Goal: Task Accomplishment & Management: Manage account settings

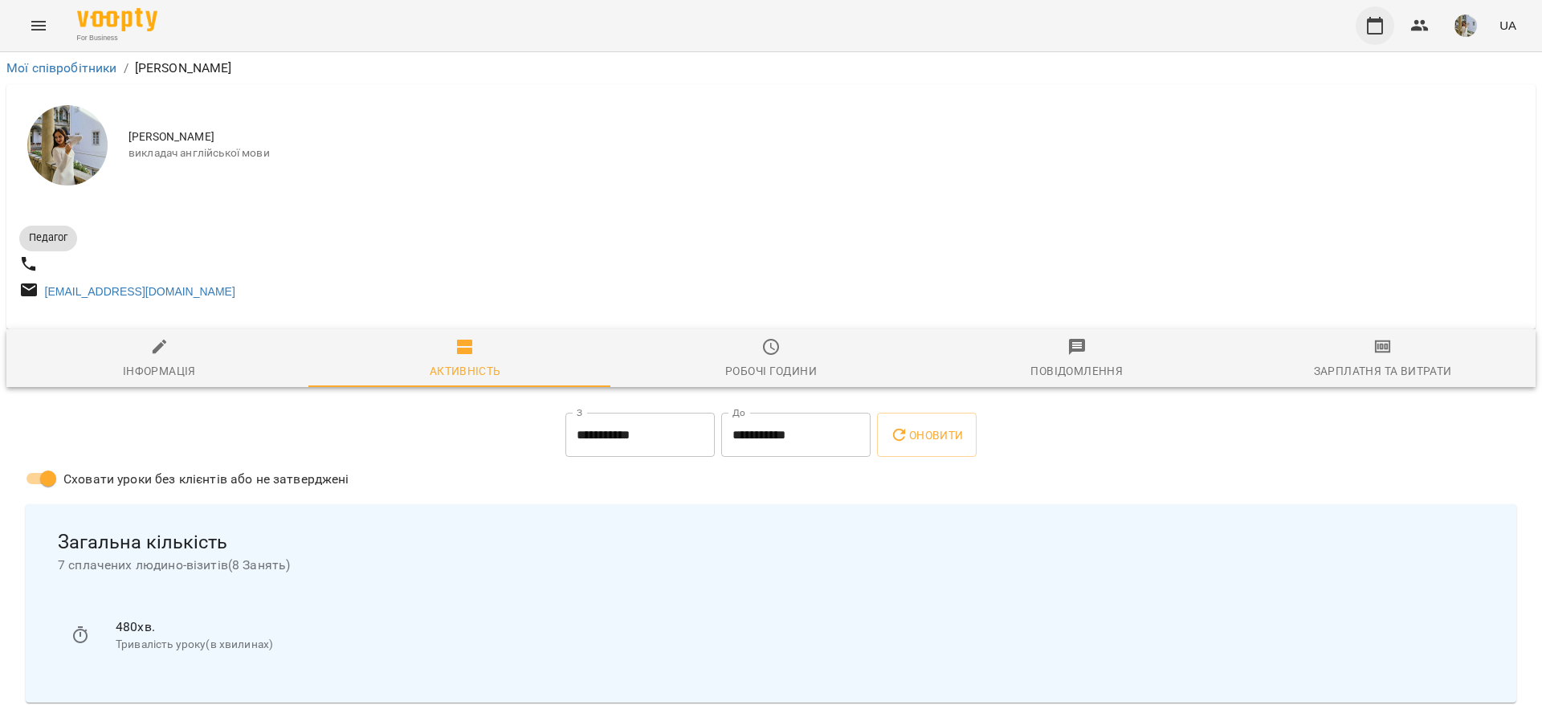
click at [1391, 24] on button "button" at bounding box center [1375, 25] width 39 height 39
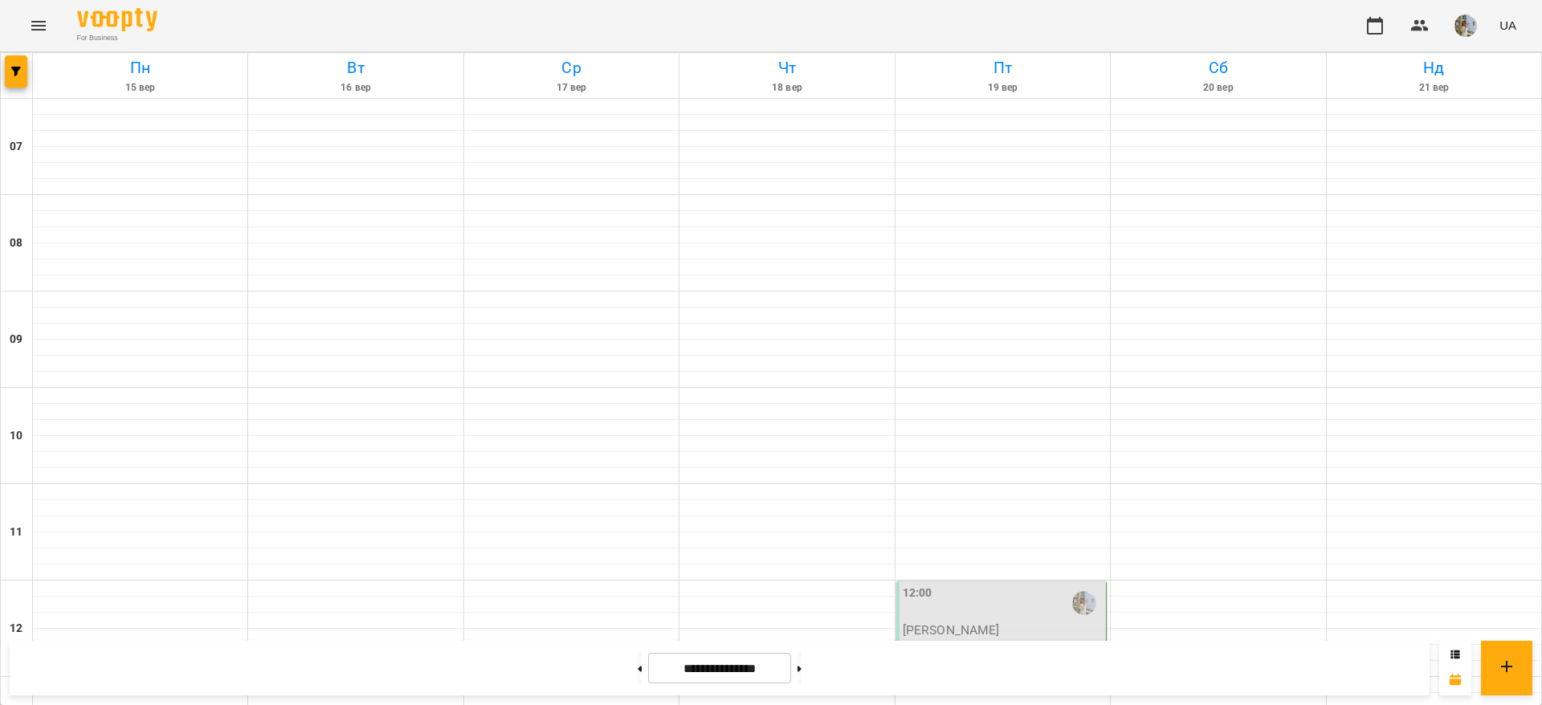
scroll to position [723, 0]
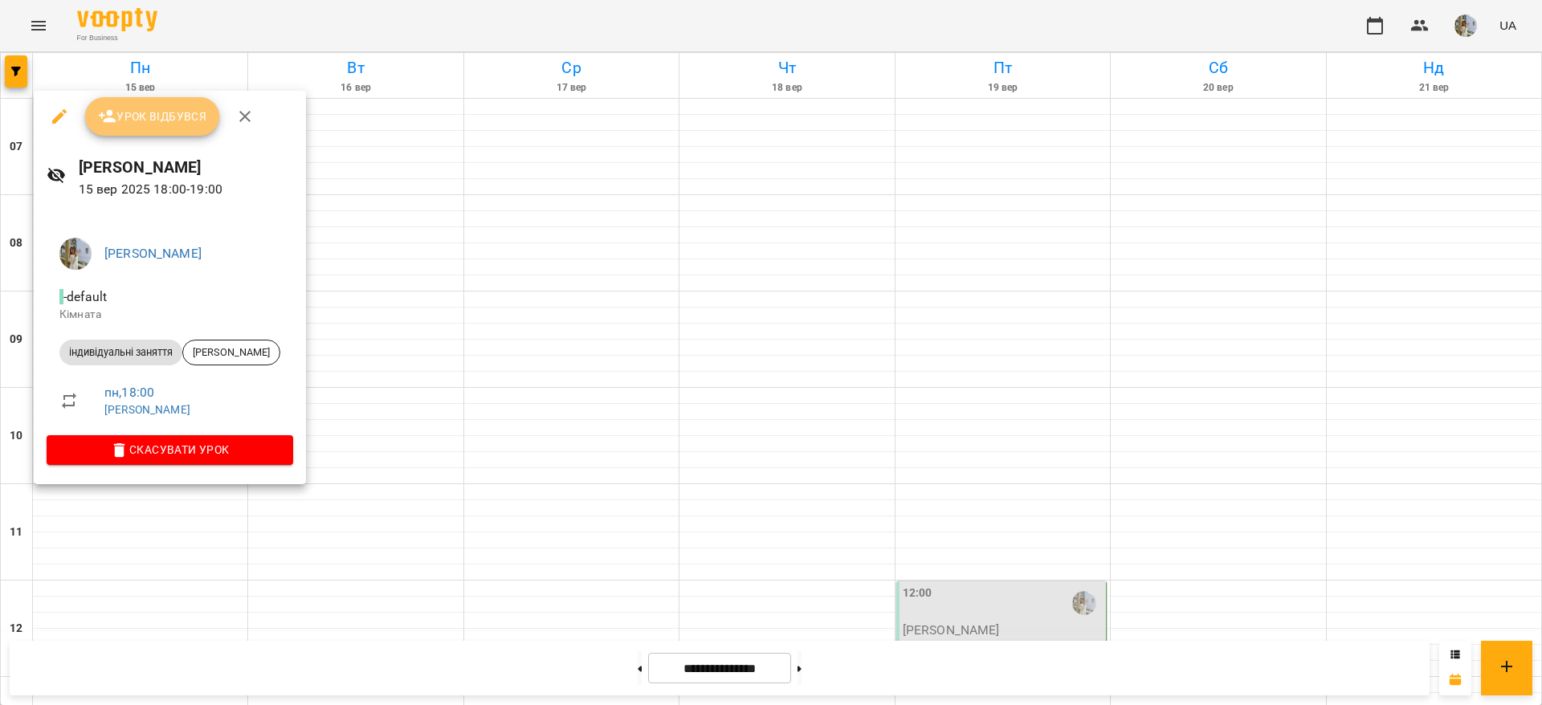
click at [148, 118] on span "Урок відбувся" at bounding box center [152, 116] width 109 height 19
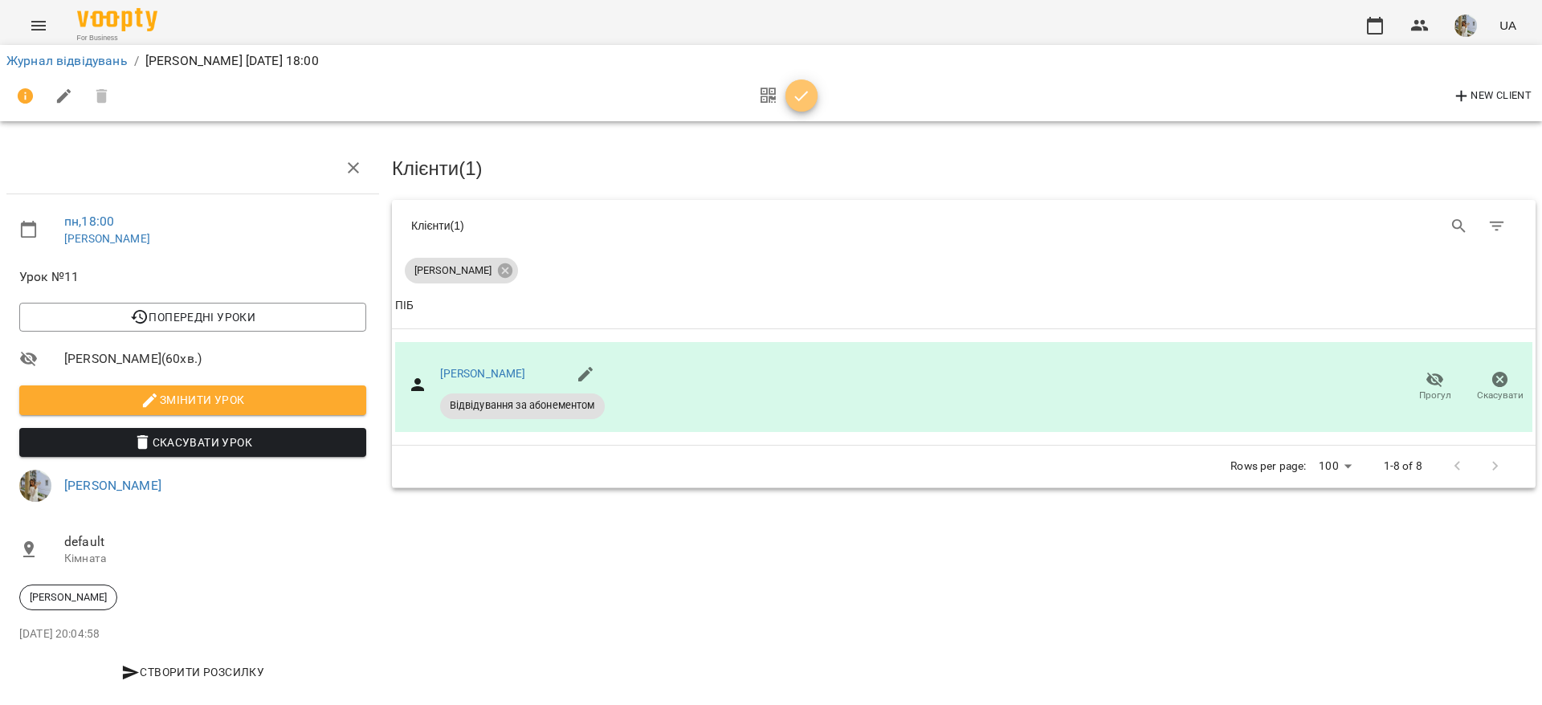
click at [807, 108] on button "button" at bounding box center [801, 96] width 32 height 32
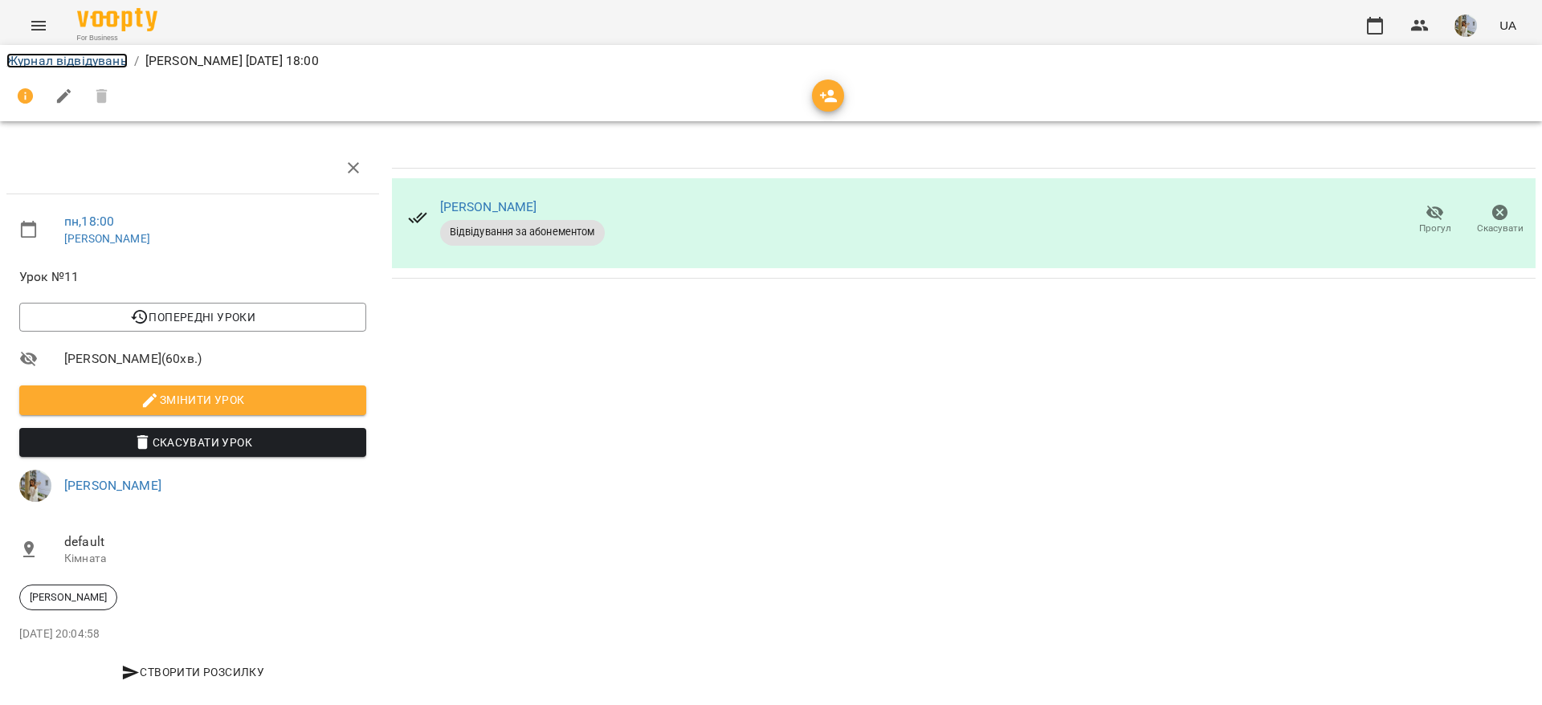
click at [74, 63] on link "Журнал відвідувань" at bounding box center [66, 60] width 121 height 15
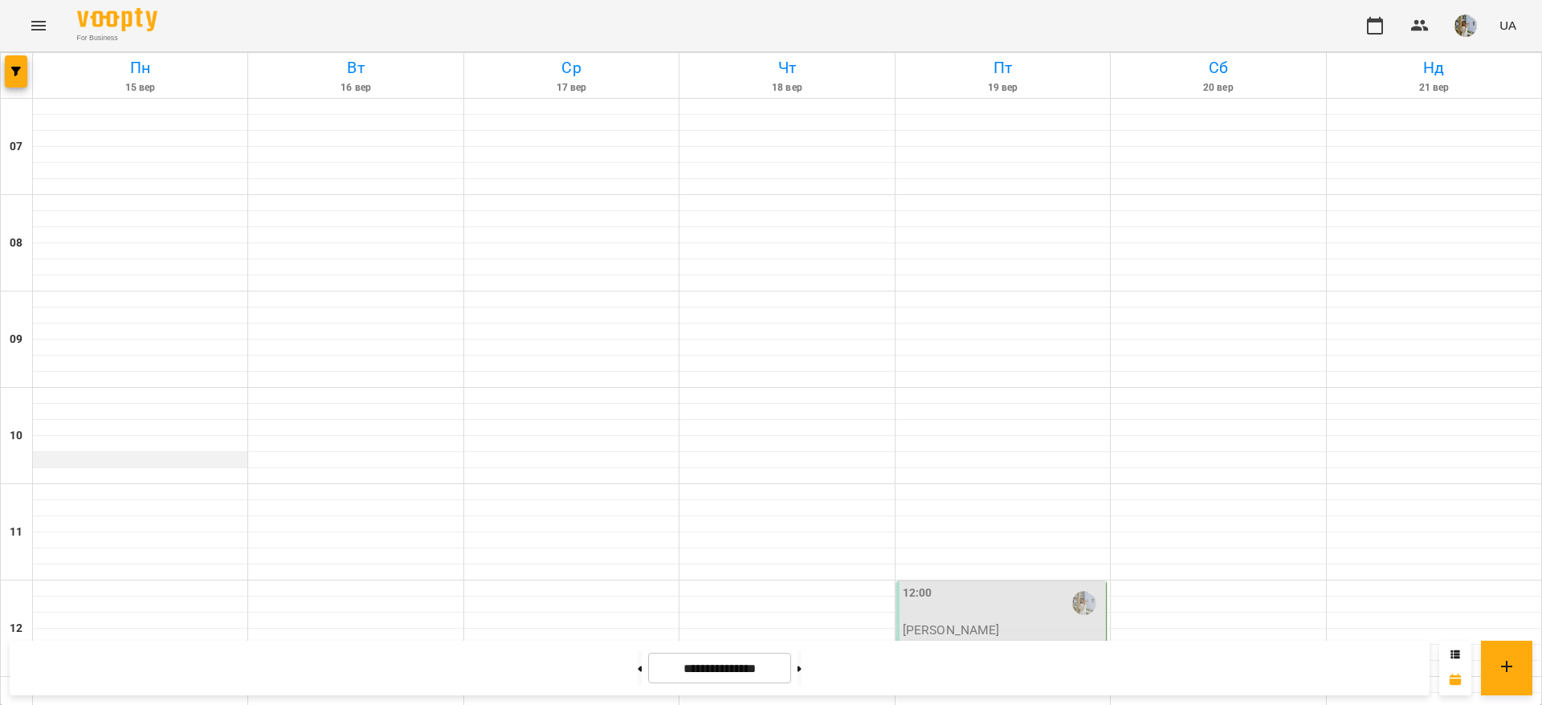
scroll to position [964, 0]
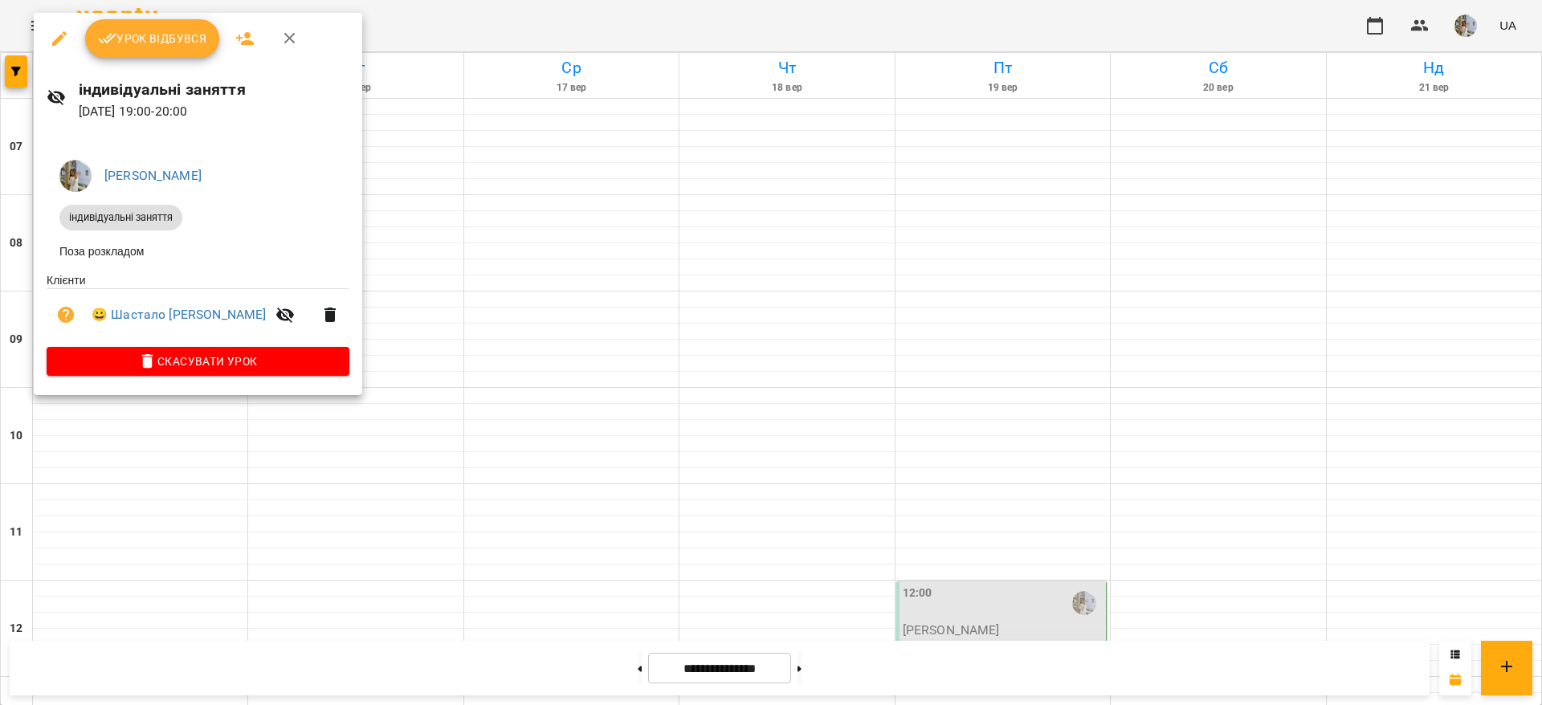
click at [177, 45] on span "Урок відбувся" at bounding box center [152, 38] width 109 height 19
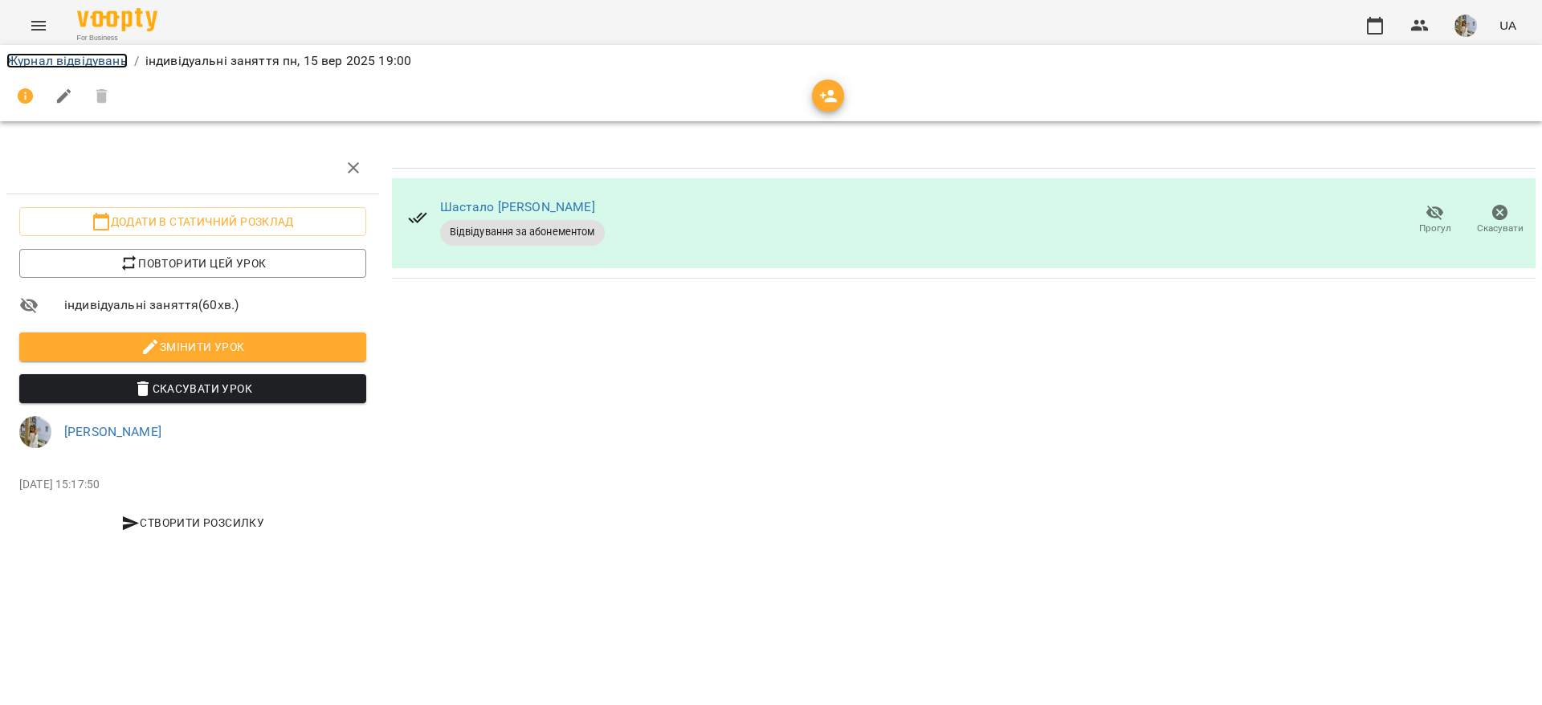
click at [100, 55] on link "Журнал відвідувань" at bounding box center [66, 60] width 121 height 15
